Goal: Check status: Check status

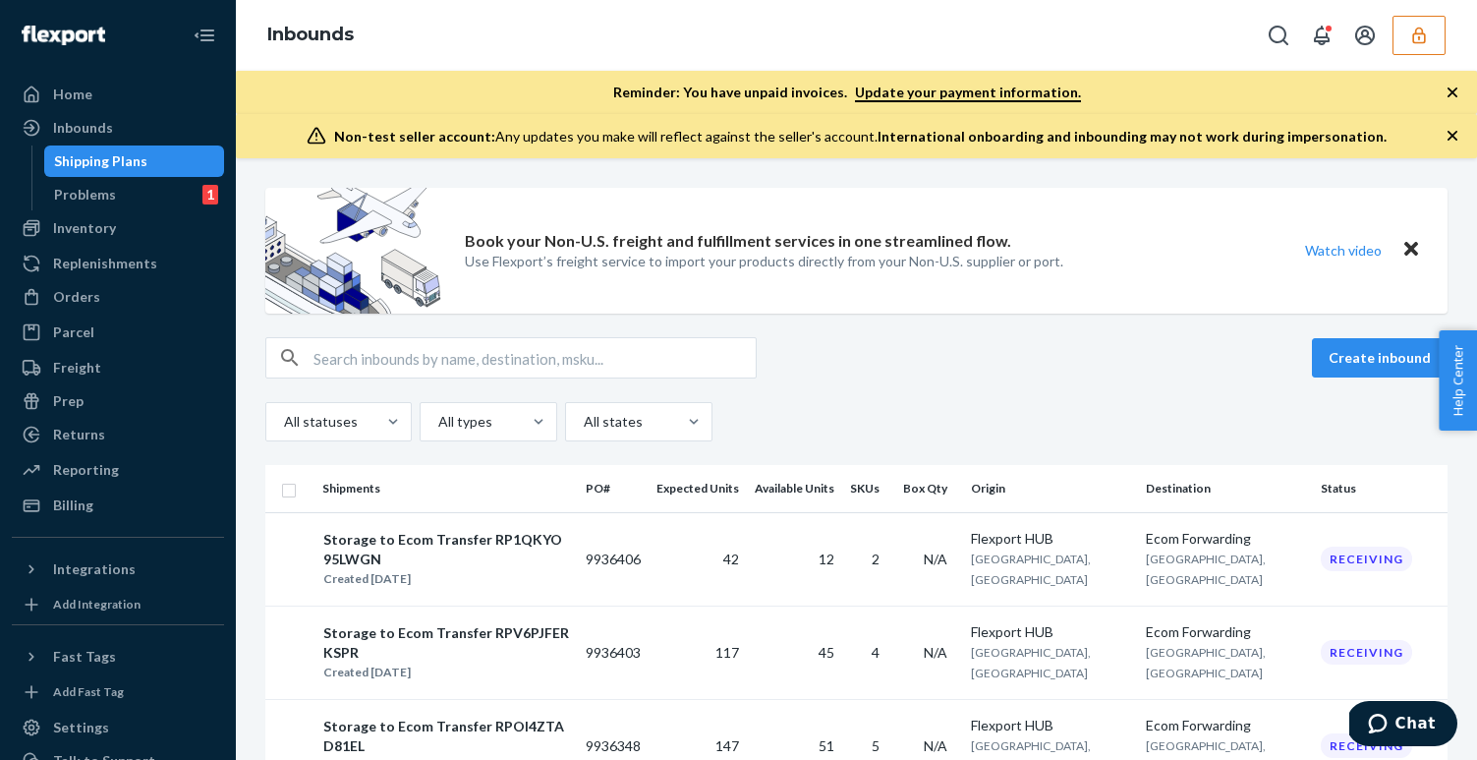
click at [1422, 37] on icon "button" at bounding box center [1420, 36] width 20 height 20
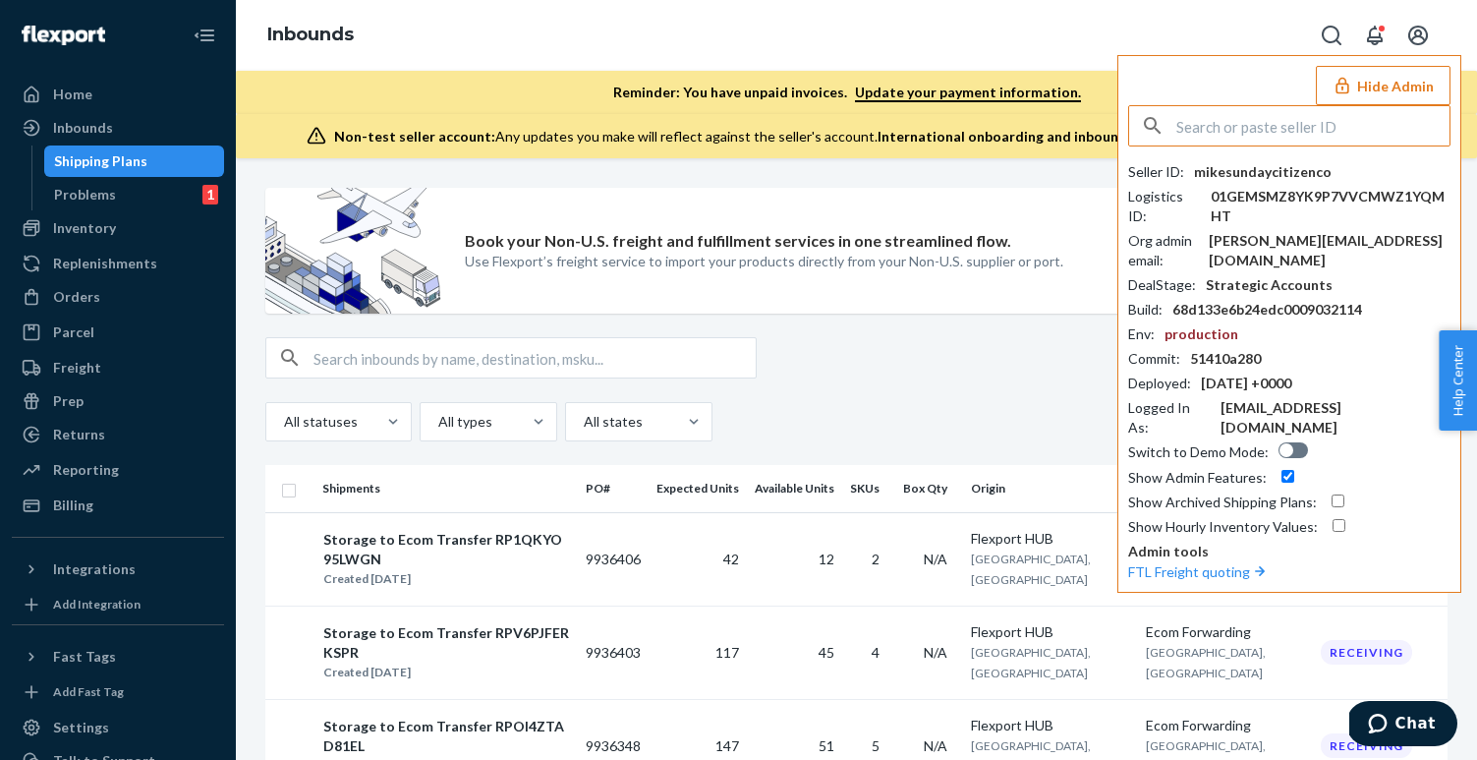
click at [1288, 126] on input "text" at bounding box center [1313, 125] width 273 height 39
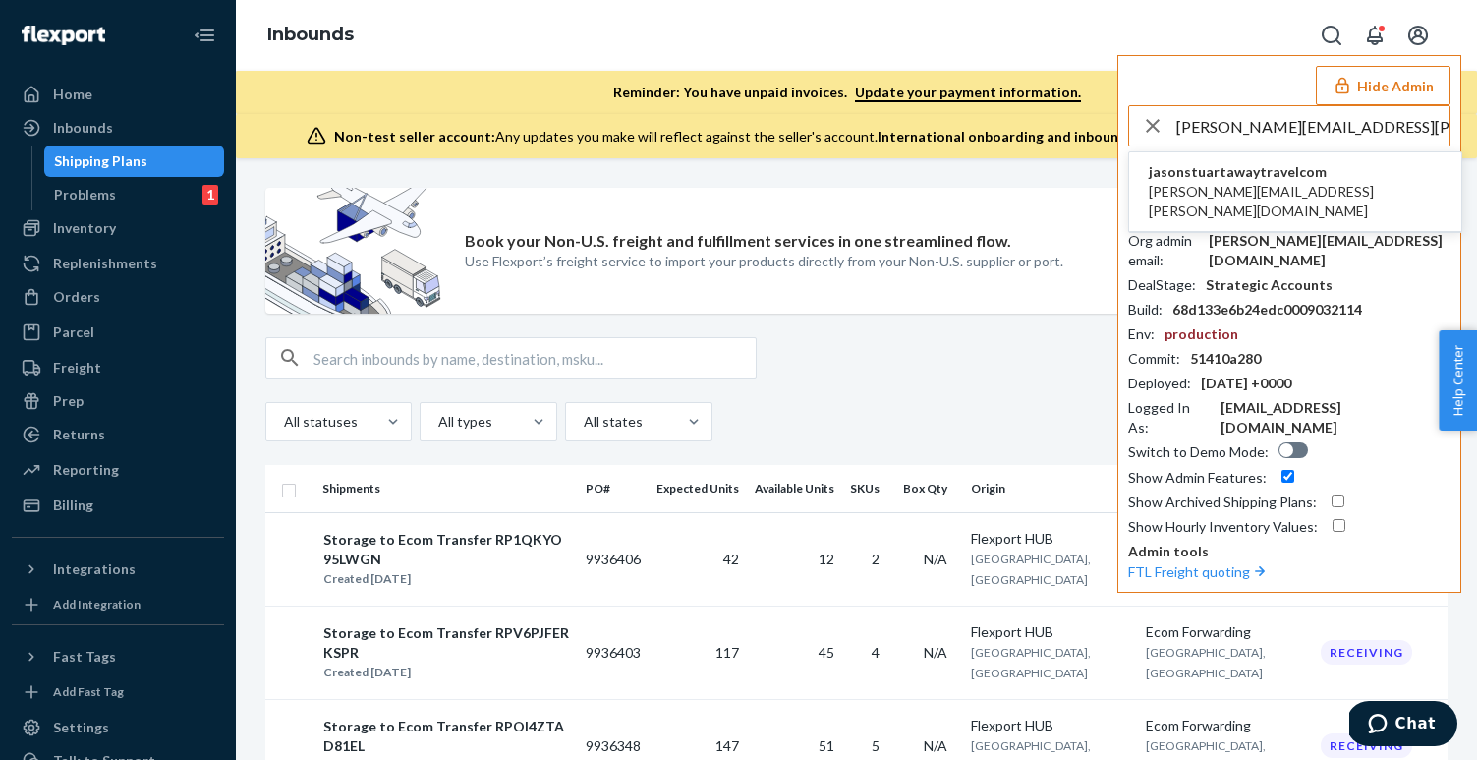
type input "evan.stuart@awaytravel.com"
click at [1205, 183] on span "evan.stuart@awaytravel.com" at bounding box center [1295, 201] width 293 height 39
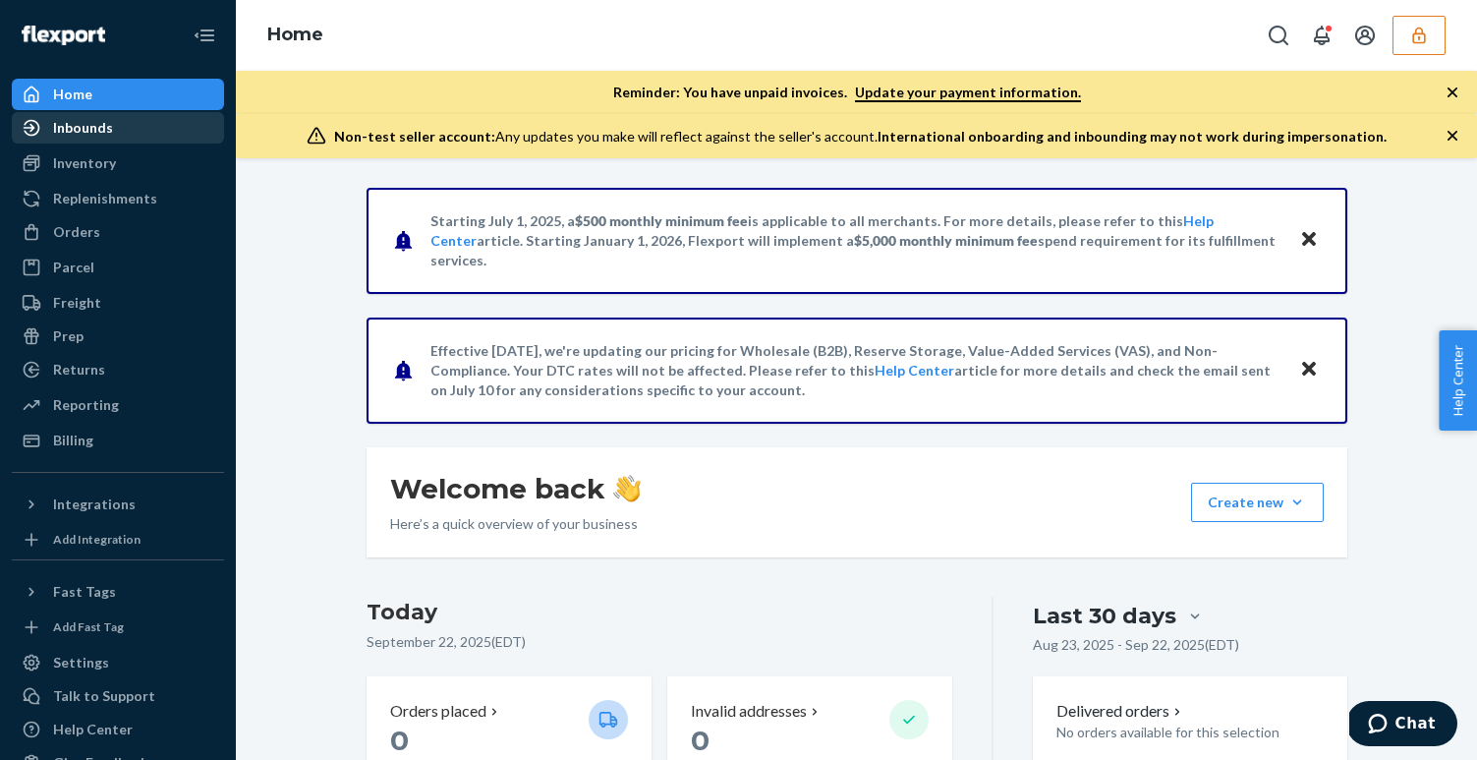
click at [99, 140] on div "Inbounds" at bounding box center [118, 128] width 208 height 28
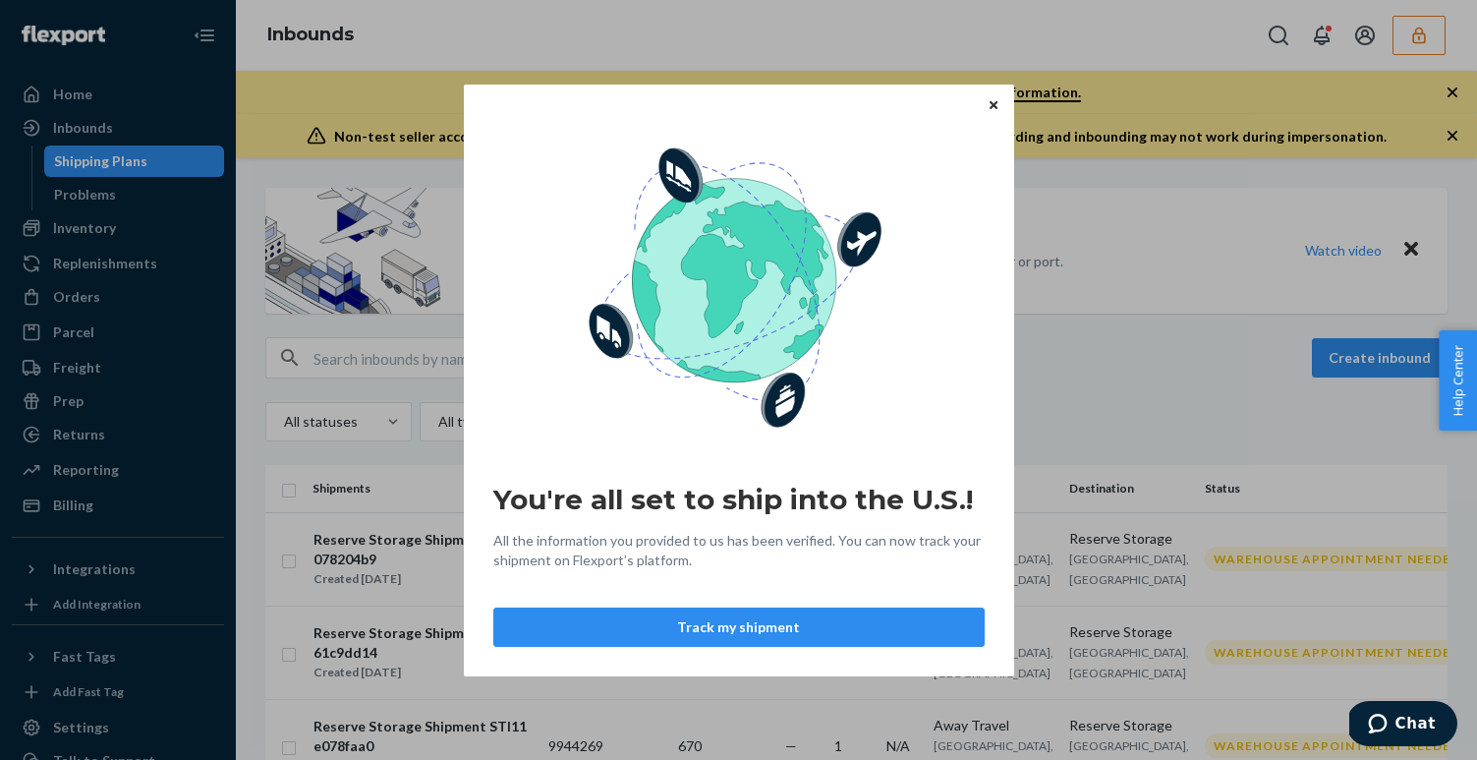
click at [997, 106] on icon "Close" at bounding box center [994, 105] width 8 height 12
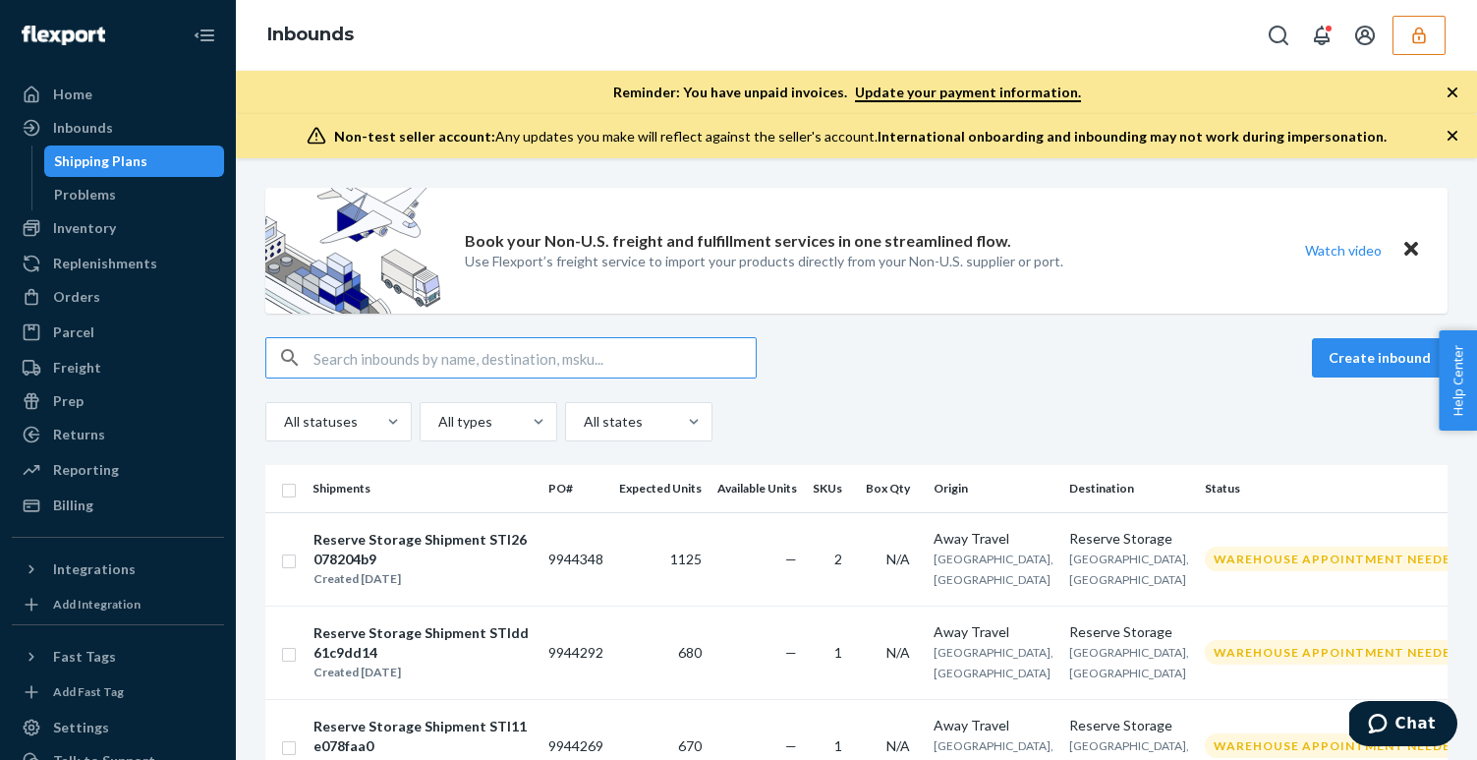
click at [519, 368] on input "text" at bounding box center [535, 357] width 442 height 39
click at [473, 352] on input "text" at bounding box center [535, 357] width 442 height 39
paste input "POUS0002233"
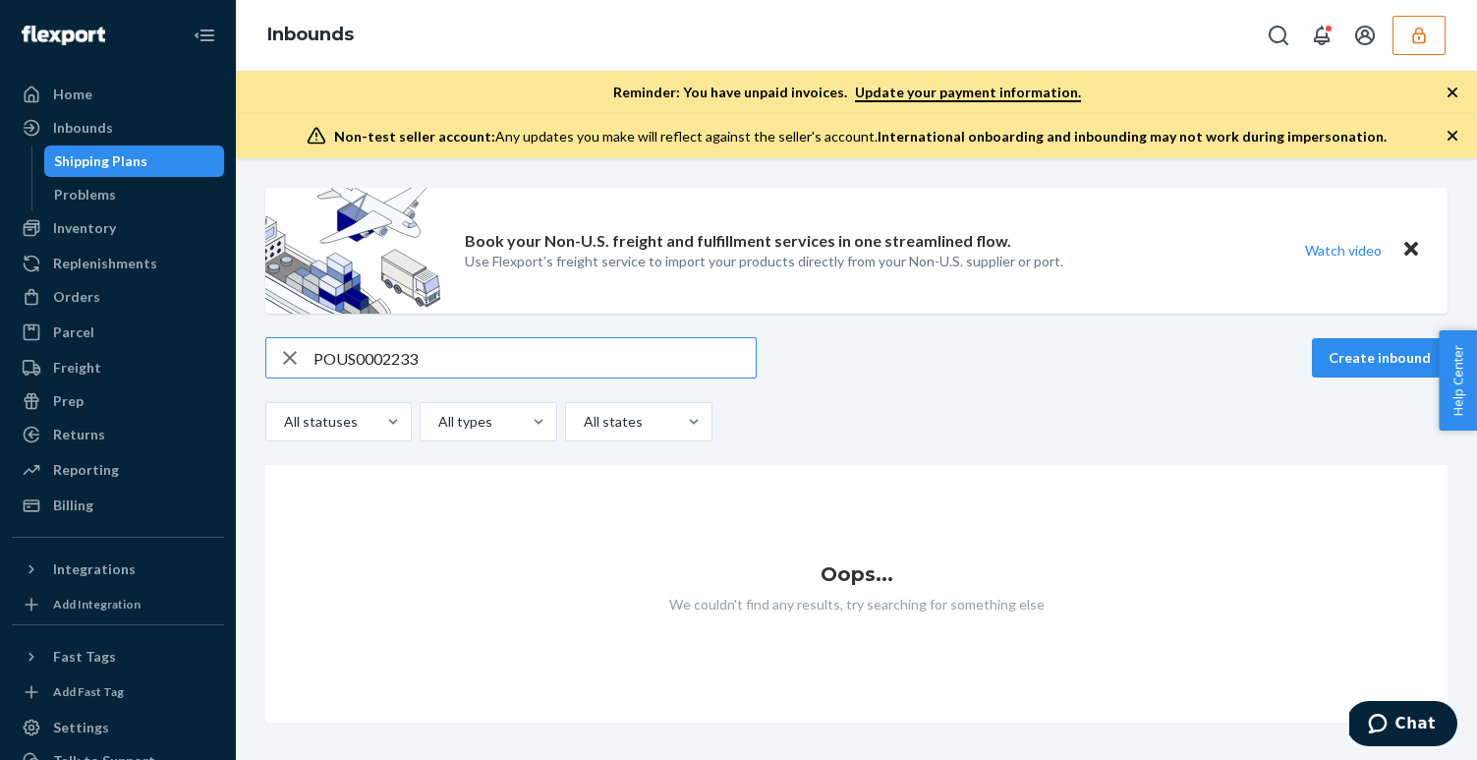
type input "POUS0002233"
click at [447, 366] on input "POUS0002233" at bounding box center [535, 357] width 442 height 39
click at [447, 365] on input "POUS0002233" at bounding box center [535, 357] width 442 height 39
click at [291, 363] on icon "button" at bounding box center [290, 357] width 24 height 39
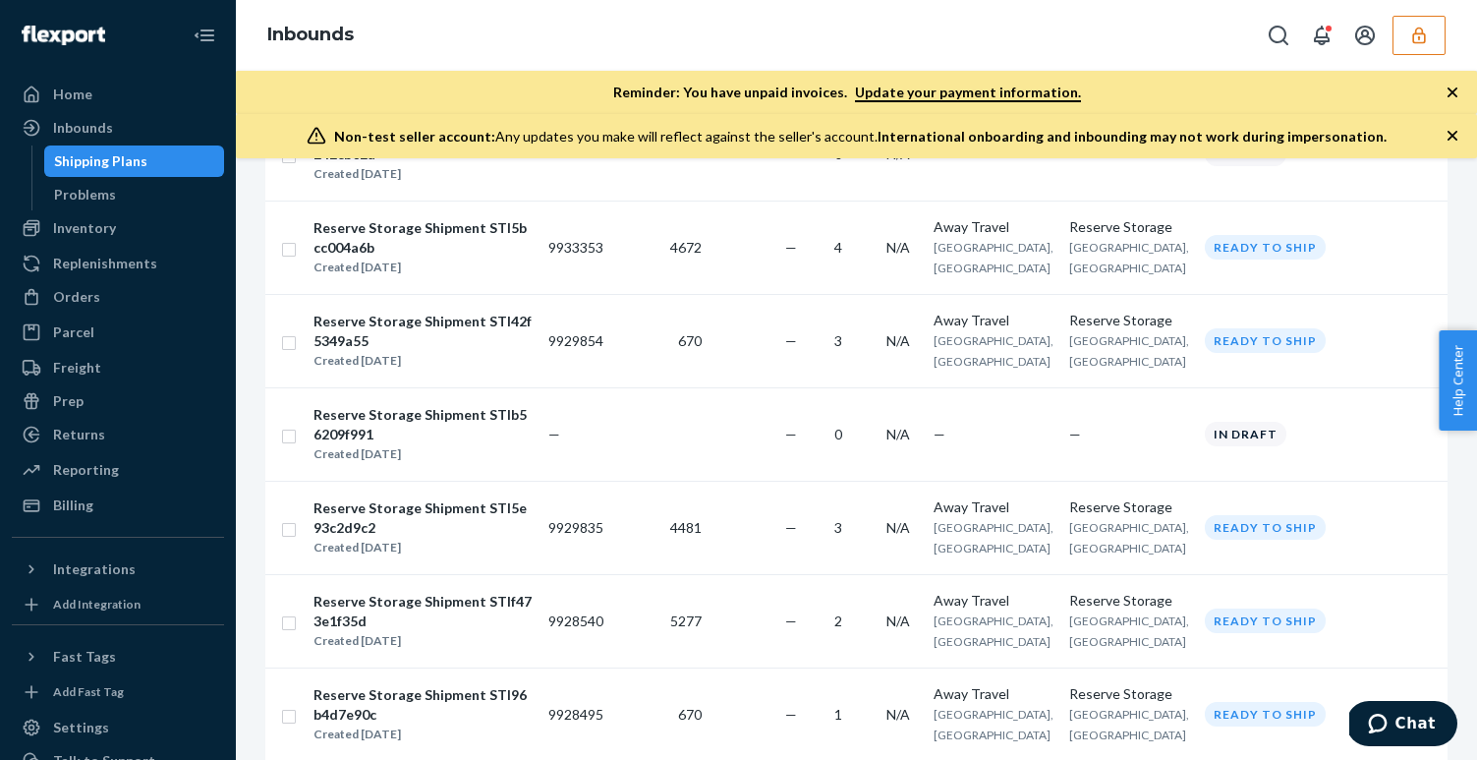
scroll to position [2193, 0]
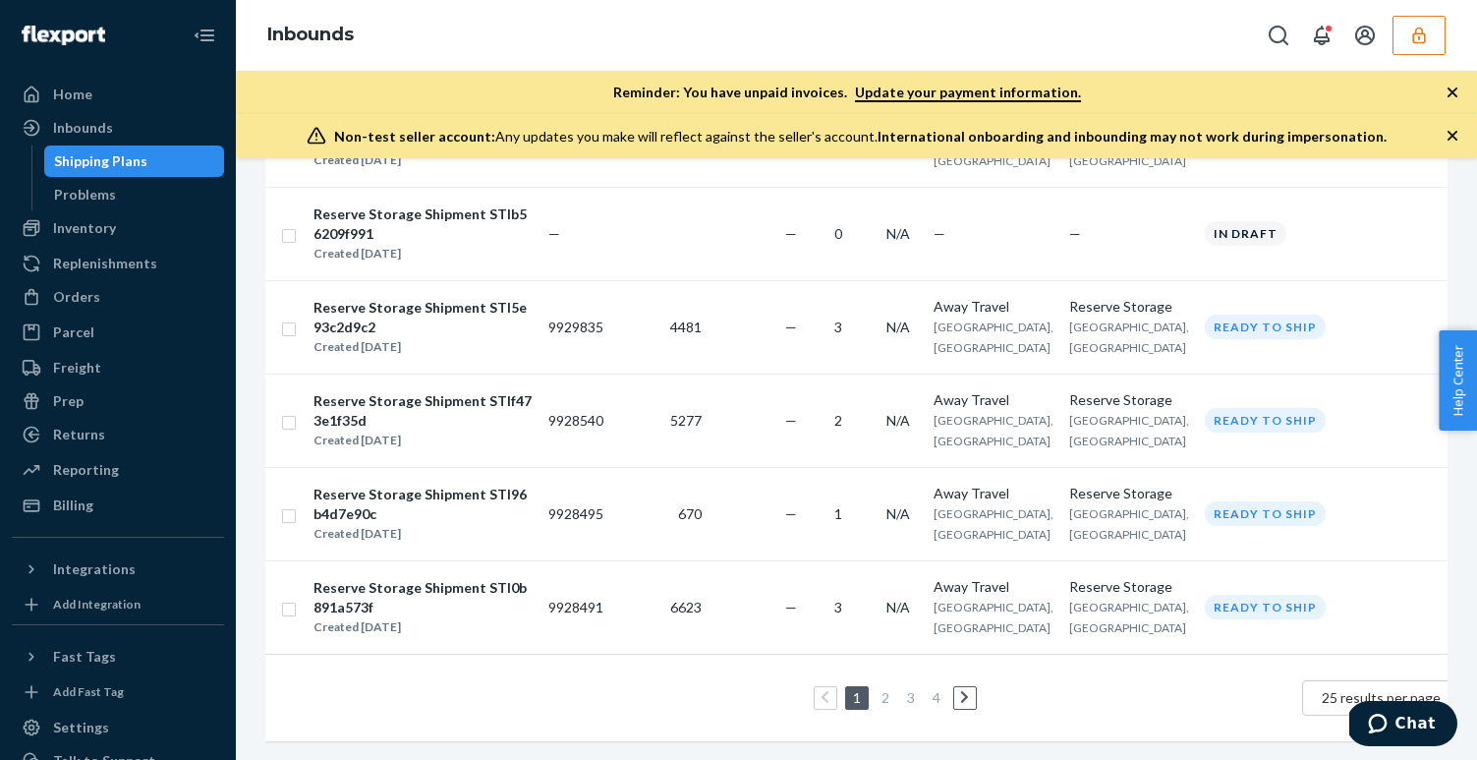
click at [878, 692] on link "2" at bounding box center [886, 697] width 16 height 17
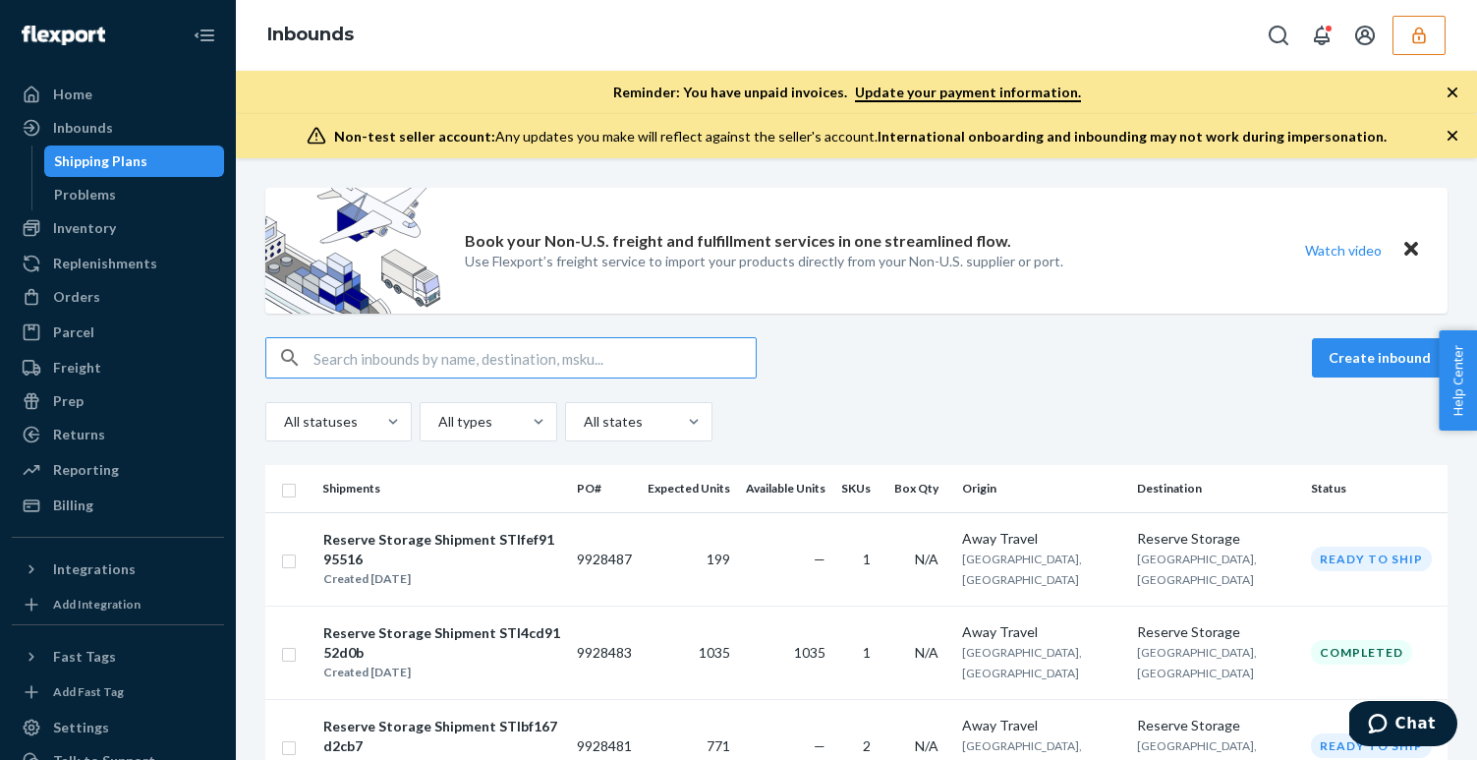
click at [434, 365] on input "text" at bounding box center [535, 357] width 442 height 39
paste input "POUS0002233"
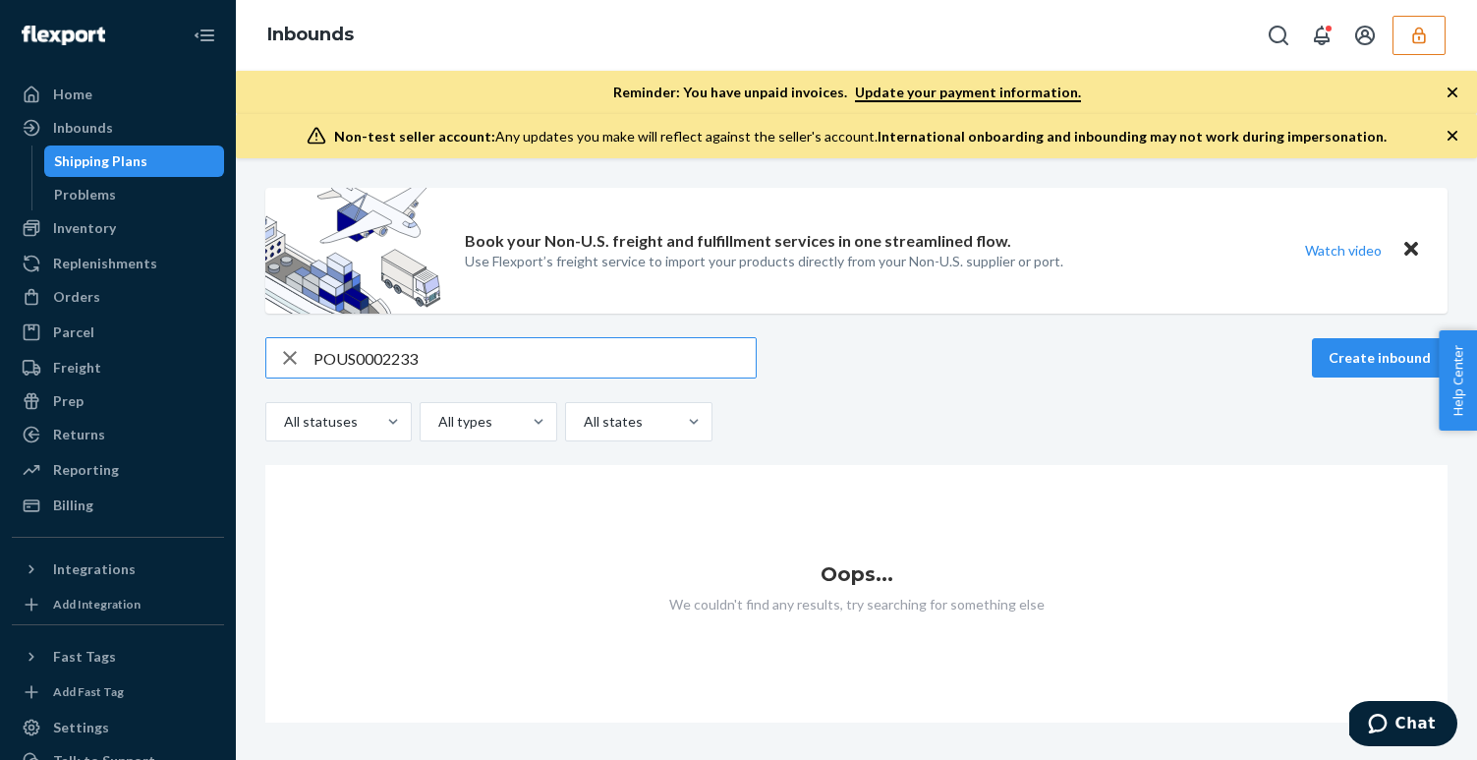
type input "POUS0002233"
